Goal: Transaction & Acquisition: Book appointment/travel/reservation

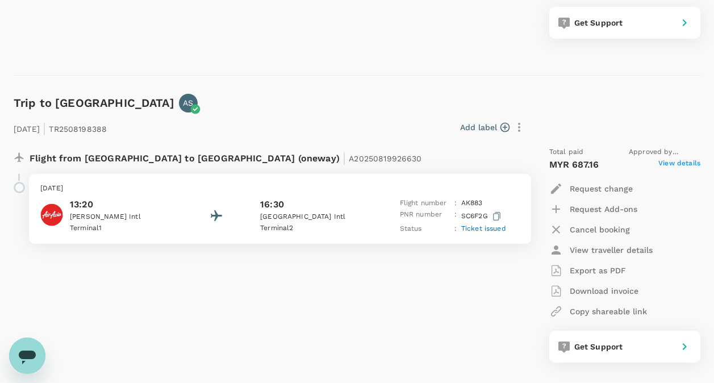
scroll to position [455, 0]
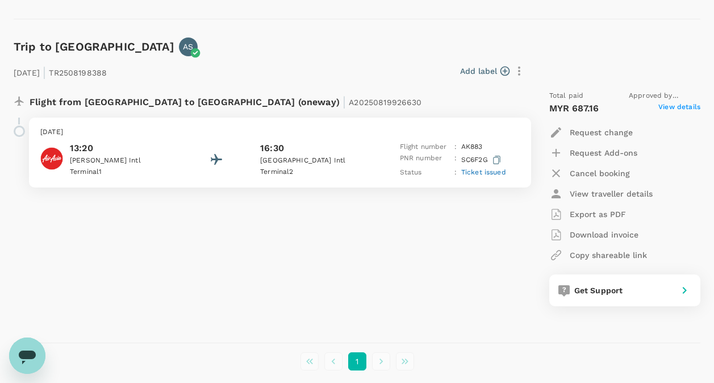
click at [477, 172] on span "Ticket issued" at bounding box center [483, 172] width 45 height 8
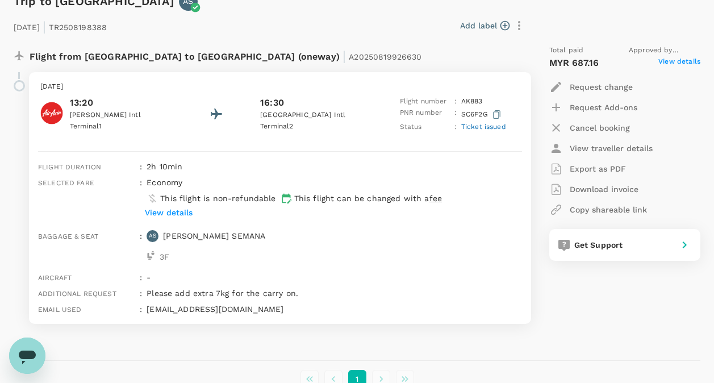
scroll to position [512, 0]
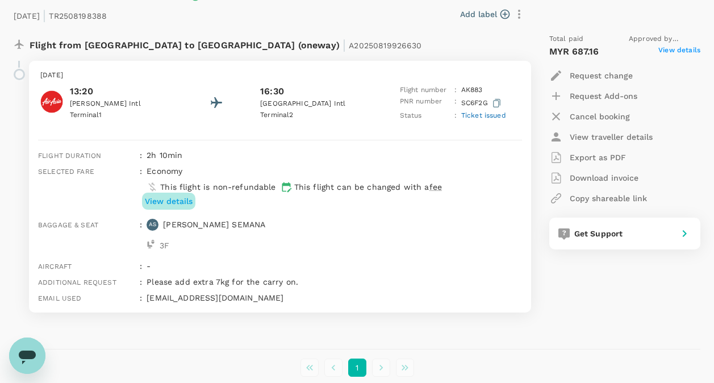
click at [175, 198] on p "View details" at bounding box center [169, 200] width 48 height 11
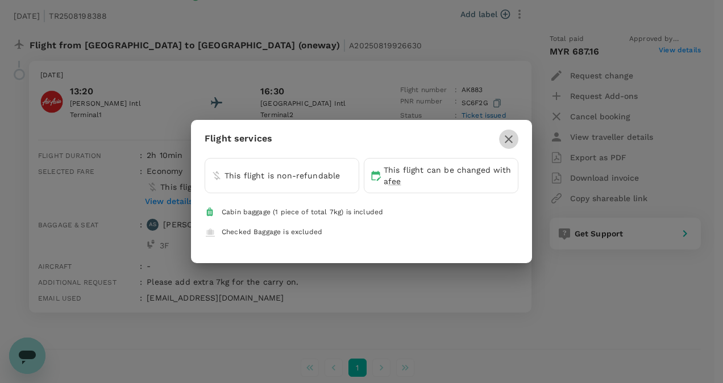
click at [511, 139] on icon "button" at bounding box center [509, 139] width 14 height 14
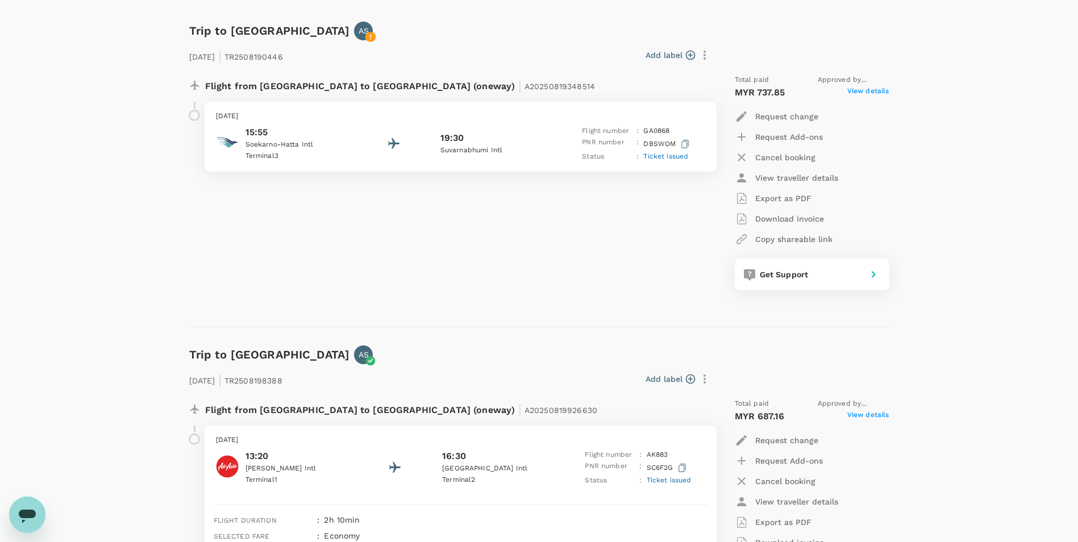
scroll to position [0, 0]
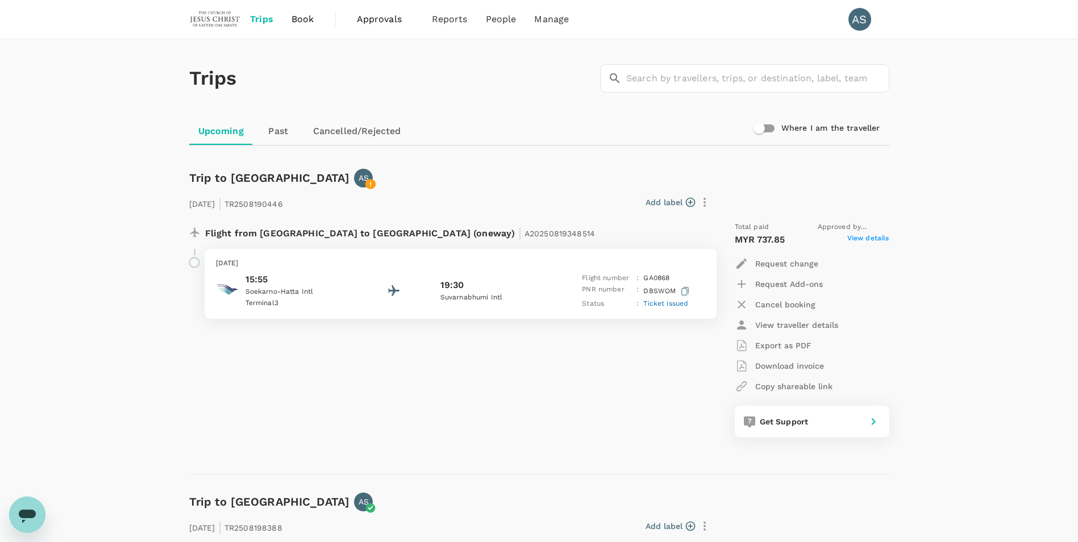
click at [299, 17] on span "Book" at bounding box center [303, 20] width 23 height 14
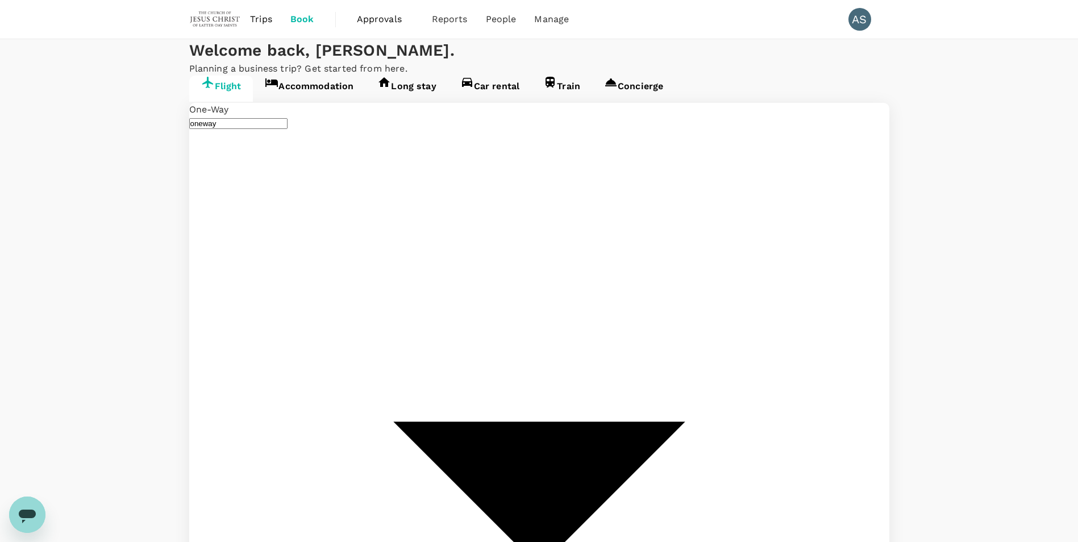
type input "[PERSON_NAME] Intl (DMK)"
type input "Kuala Lumpur Intl ([GEOGRAPHIC_DATA])"
type input "[PERSON_NAME] Intl (DMK)"
type input "Kuala Lumpur Intl ([GEOGRAPHIC_DATA])"
